Goal: Book appointment/travel/reservation

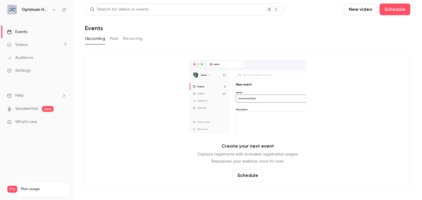
click at [113, 39] on button "Past" at bounding box center [114, 38] width 9 height 9
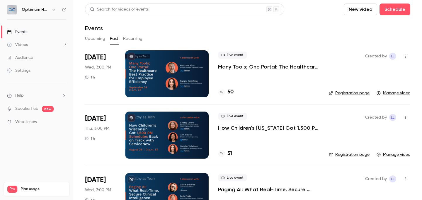
click at [234, 65] on p "Many Tools; One Portal: The Healthcare Best Practice for Employee Efficiency" at bounding box center [269, 66] width 102 height 7
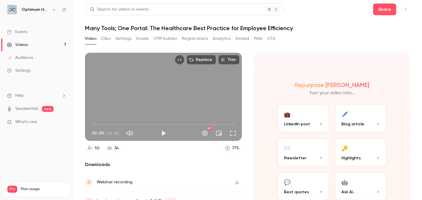
click at [224, 40] on button "Analytics" at bounding box center [222, 38] width 18 height 9
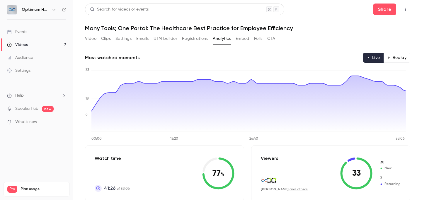
click at [92, 39] on button "Video" at bounding box center [90, 38] width 11 height 9
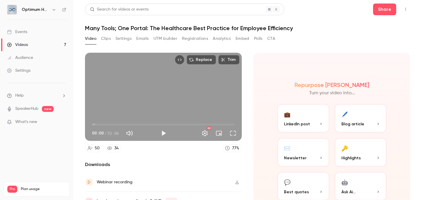
scroll to position [28, 0]
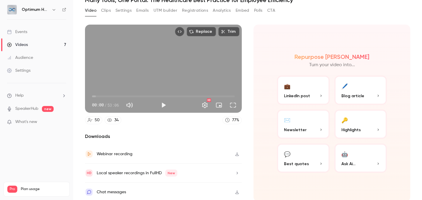
click at [235, 153] on icon "button" at bounding box center [237, 154] width 5 height 4
click at [233, 170] on button "button" at bounding box center [237, 173] width 9 height 9
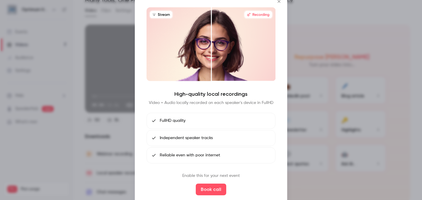
click at [311, 68] on div at bounding box center [211, 100] width 422 height 200
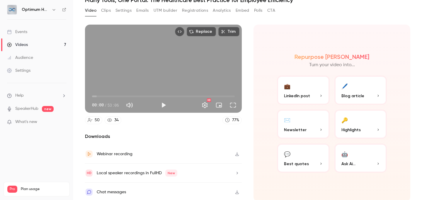
click at [202, 173] on div "Local speaker recordings in FullHD New" at bounding box center [163, 173] width 157 height 19
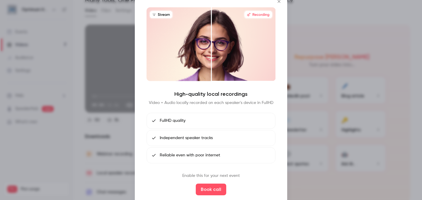
click at [107, 159] on div at bounding box center [211, 100] width 422 height 200
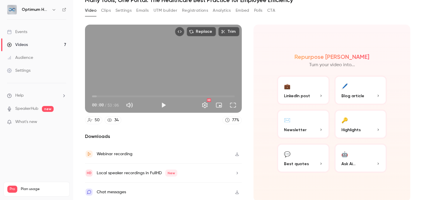
click at [191, 170] on div "Local speaker recordings in FullHD New" at bounding box center [163, 173] width 157 height 19
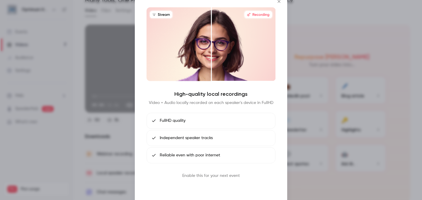
click at [206, 187] on button "Book call" at bounding box center [211, 190] width 31 height 12
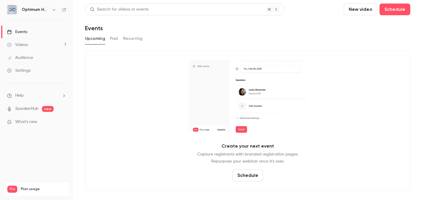
click at [108, 38] on div "Upcoming Past Recurring" at bounding box center [248, 38] width 326 height 9
